Goal: Task Accomplishment & Management: Manage account settings

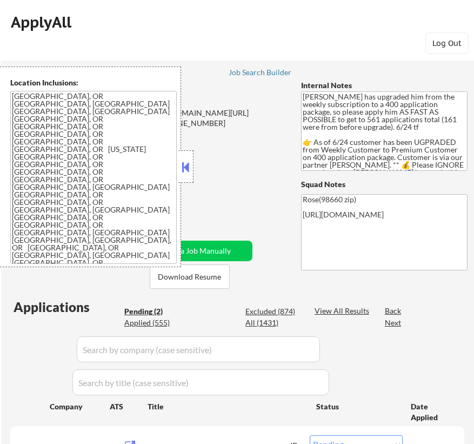
select select ""pending""
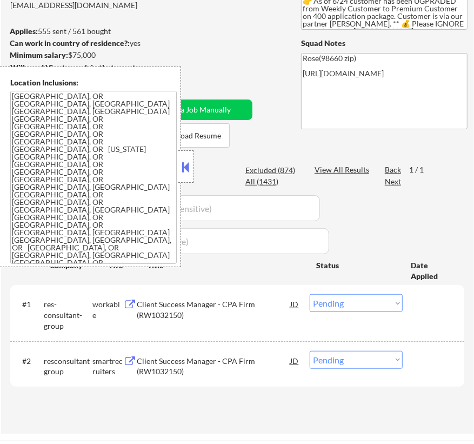
scroll to position [98, 0]
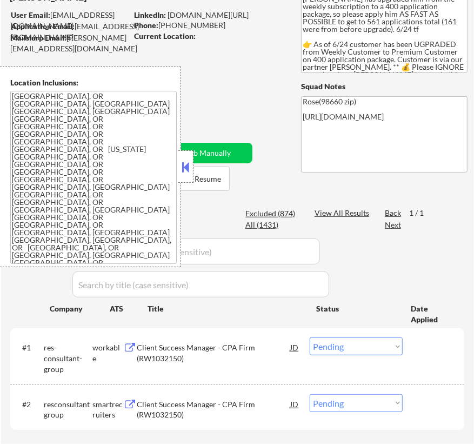
click at [184, 166] on button at bounding box center [186, 167] width 12 height 16
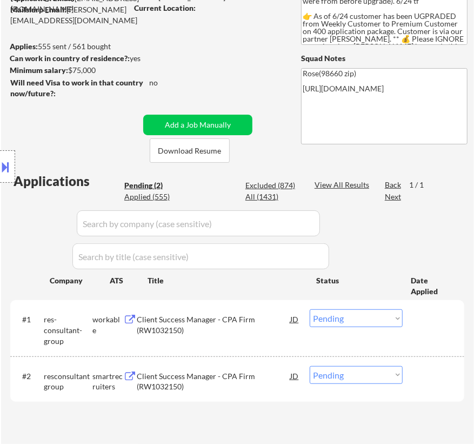
scroll to position [0, 0]
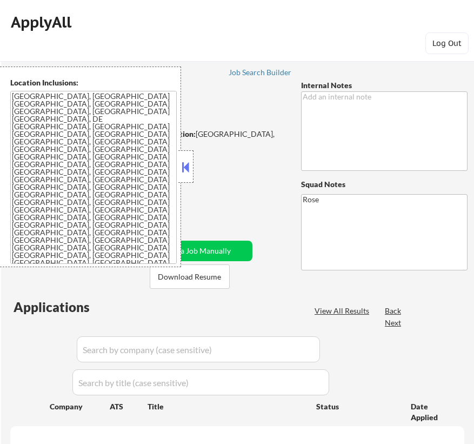
select select ""pending""
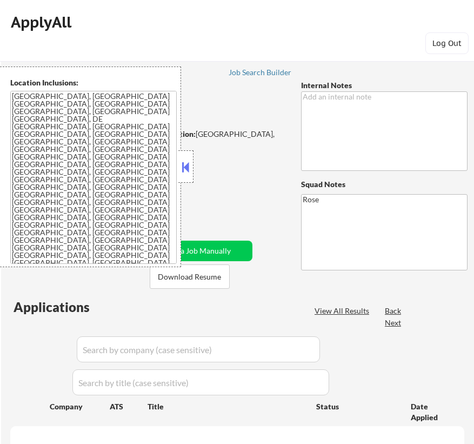
select select ""pending""
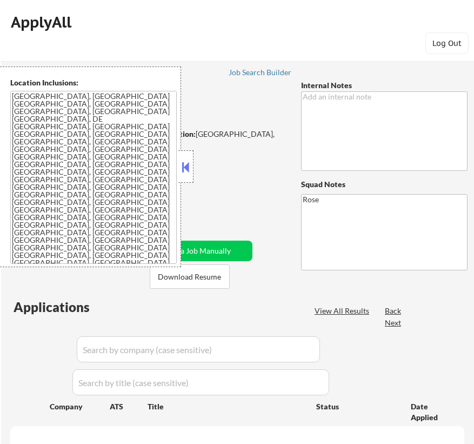
select select ""pending""
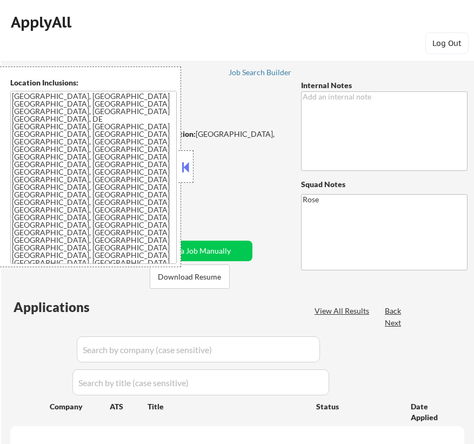
select select ""pending""
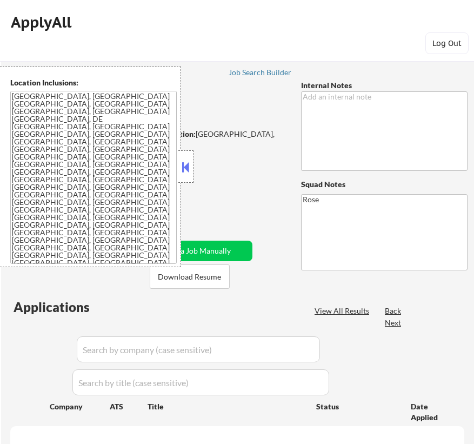
select select ""pending""
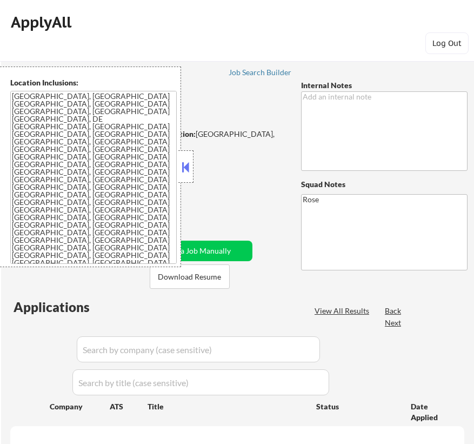
select select ""pending""
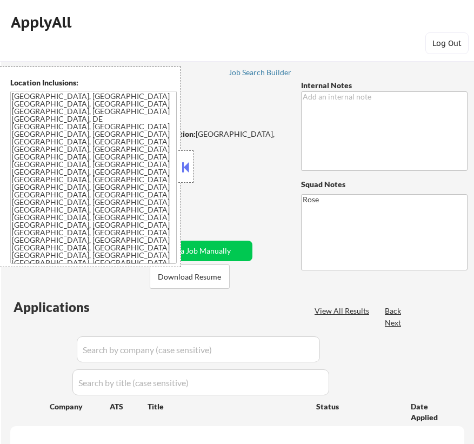
select select ""pending""
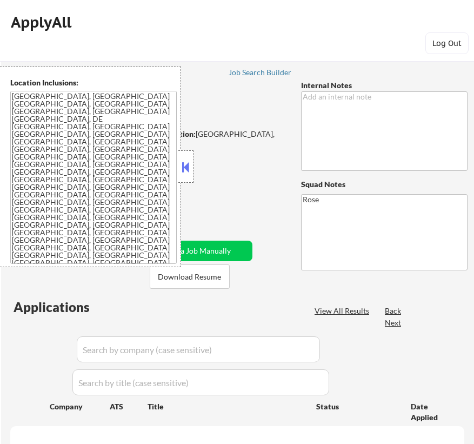
select select ""pending""
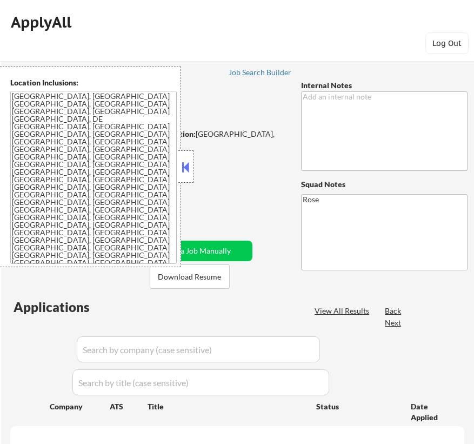
select select ""pending""
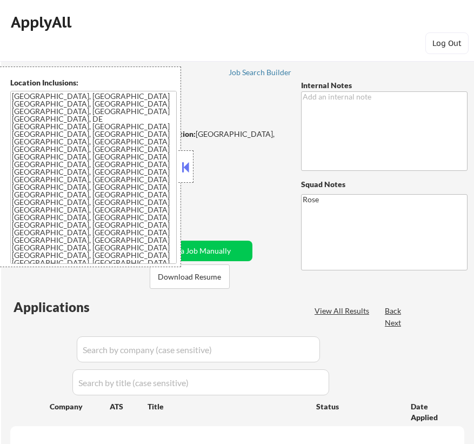
select select ""pending""
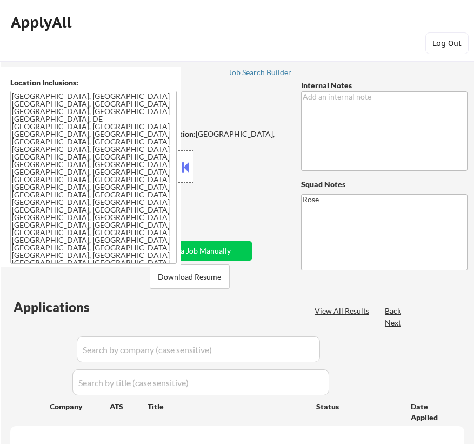
select select ""pending""
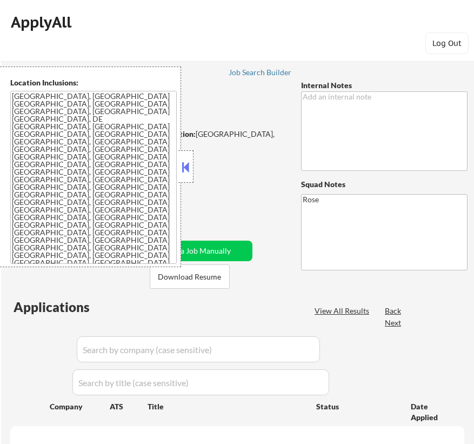
select select ""pending""
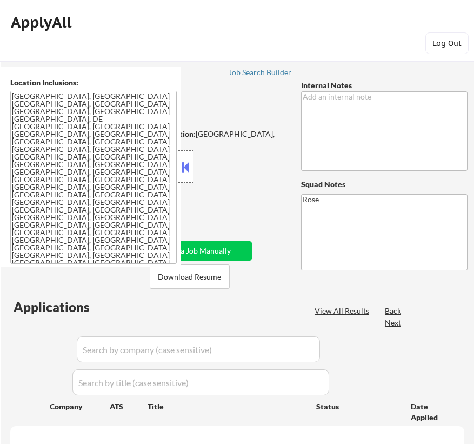
select select ""pending""
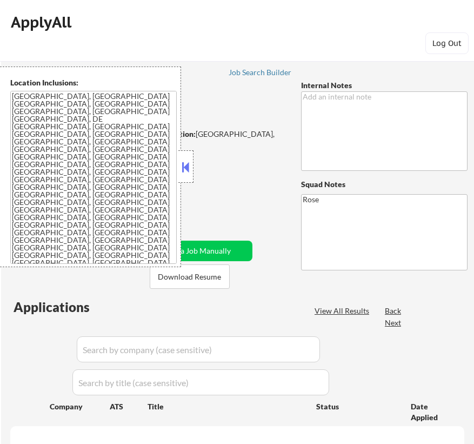
select select ""pending""
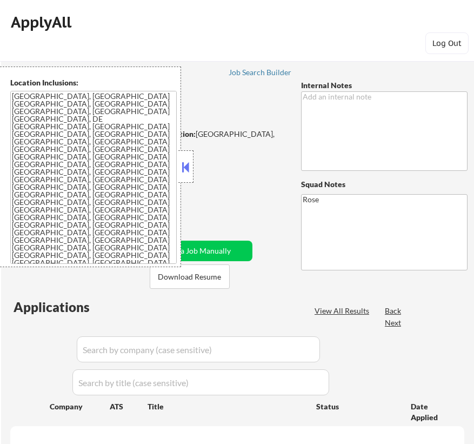
select select ""pending""
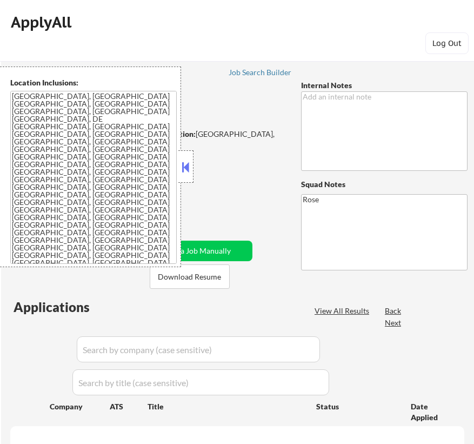
select select ""pending""
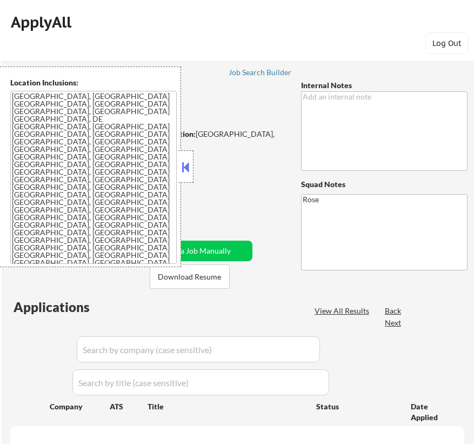
select select ""pending""
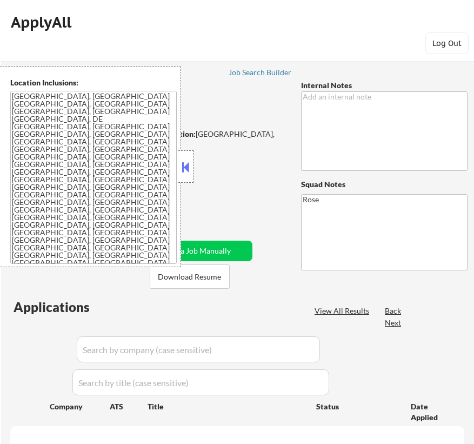
select select ""pending""
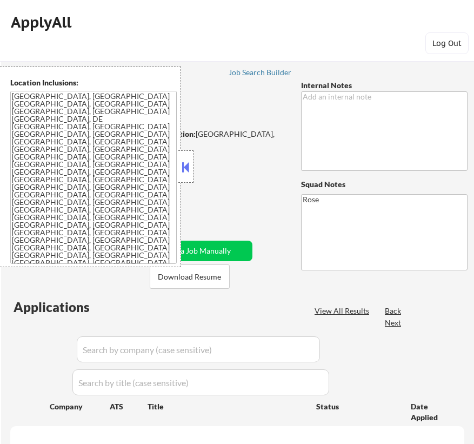
select select ""pending""
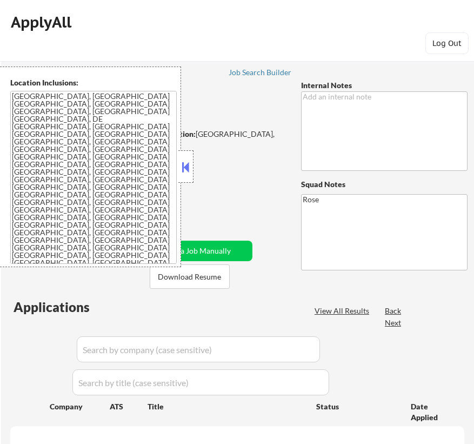
select select ""pending""
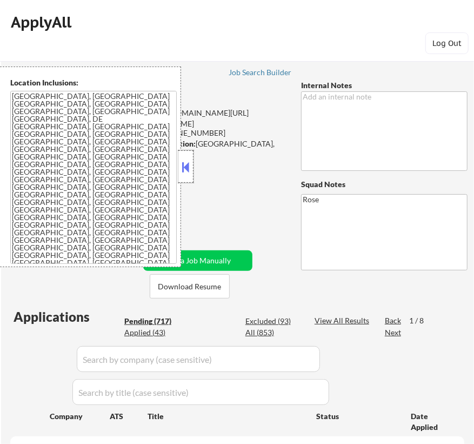
click at [192, 161] on div at bounding box center [185, 166] width 15 height 32
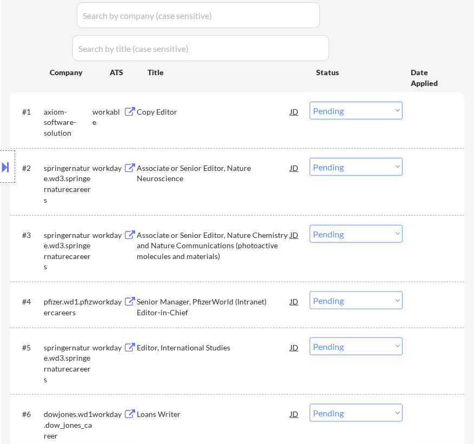
scroll to position [295, 0]
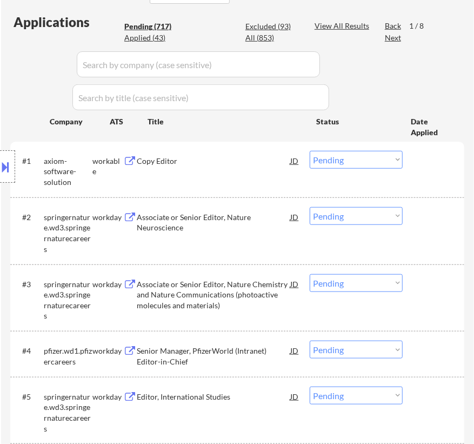
click at [244, 157] on div "Copy Editor" at bounding box center [214, 161] width 154 height 11
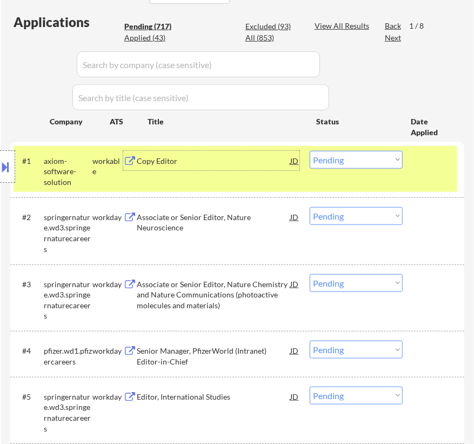
drag, startPoint x: 357, startPoint y: 162, endPoint x: 352, endPoint y: 191, distance: 29.1
click at [357, 162] on select "Choose an option... Pending Applied Excluded (Questions) Excluded (Expired) Exc…" at bounding box center [356, 160] width 93 height 18
click at [310, 151] on select "Choose an option... Pending Applied Excluded (Questions) Excluded (Expired) Exc…" at bounding box center [356, 160] width 93 height 18
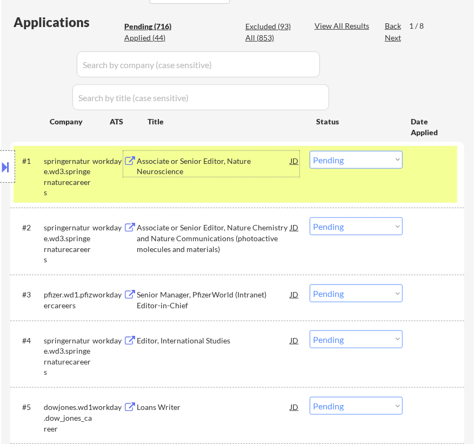
click at [242, 162] on div "Associate or Senior Editor, Nature Neuroscience" at bounding box center [214, 166] width 154 height 21
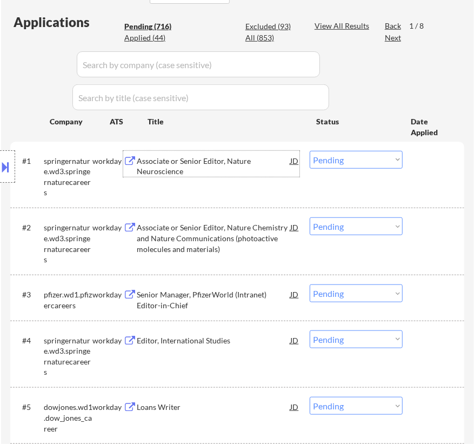
click at [321, 160] on select "Choose an option... Pending Applied Excluded (Questions) Excluded (Expired) Exc…" at bounding box center [356, 160] width 93 height 18
click at [310, 151] on select "Choose an option... Pending Applied Excluded (Questions) Excluded (Expired) Exc…" at bounding box center [356, 160] width 93 height 18
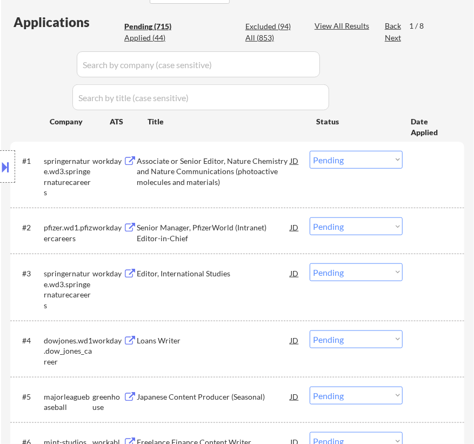
click at [232, 171] on div "Associate or Senior Editor, Nature Chemistry and Nature Communications (photoac…" at bounding box center [214, 172] width 154 height 32
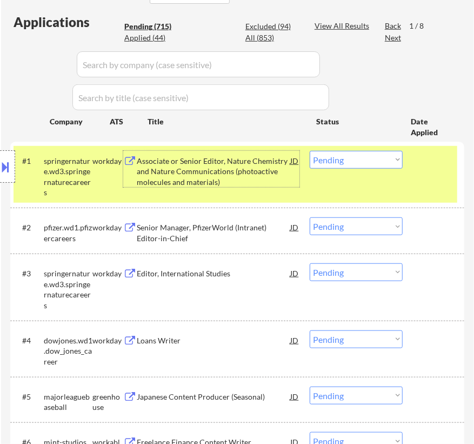
click at [318, 157] on select "Choose an option... Pending Applied Excluded (Questions) Excluded (Expired) Exc…" at bounding box center [356, 160] width 93 height 18
click at [310, 151] on select "Choose an option... Pending Applied Excluded (Questions) Excluded (Expired) Exc…" at bounding box center [356, 160] width 93 height 18
select select ""pending""
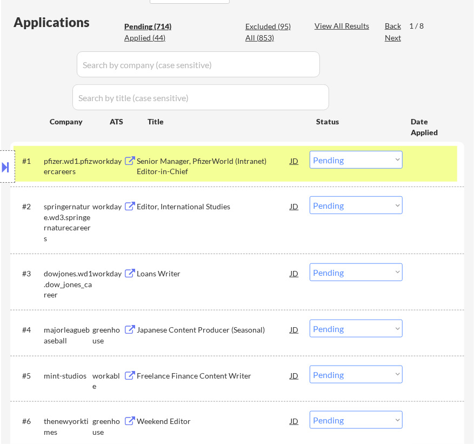
click at [250, 169] on div "Senior Manager, PfizerWorld (Intranet) Editor-in-Chief" at bounding box center [214, 166] width 154 height 21
